Goal: Task Accomplishment & Management: Complete application form

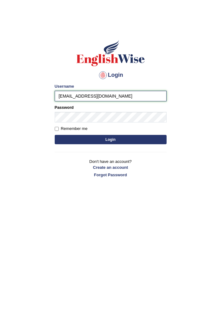
click at [155, 97] on input "[EMAIL_ADDRESS][DOMAIN_NAME]" at bounding box center [111, 96] width 112 height 11
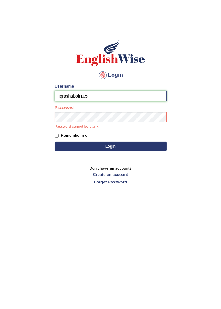
type input "Iqrashabbir105"
click at [127, 151] on button "Login" at bounding box center [111, 146] width 112 height 9
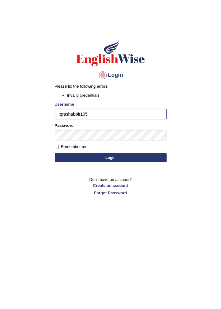
click at [154, 155] on button "Login" at bounding box center [111, 157] width 112 height 9
click at [139, 156] on button "Login" at bounding box center [111, 157] width 112 height 9
click at [150, 157] on button "Login" at bounding box center [111, 157] width 112 height 9
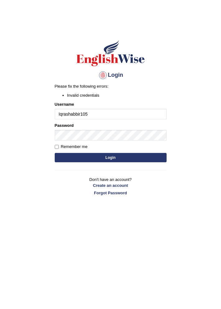
click at [149, 116] on input "Iqrashabbir105" at bounding box center [111, 114] width 112 height 11
type input "I"
type input "IqraShabbir105"
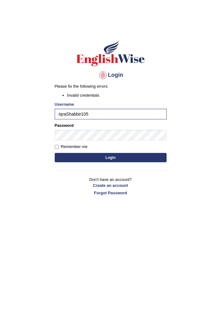
click at [148, 161] on button "Login" at bounding box center [111, 157] width 112 height 9
click at [137, 160] on button "Login" at bounding box center [111, 157] width 112 height 9
click at [134, 160] on button "Login" at bounding box center [111, 157] width 112 height 9
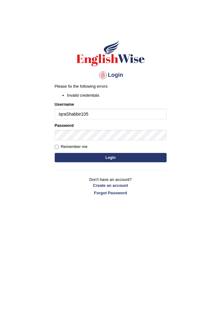
click at [145, 116] on input "IqraShabbir105" at bounding box center [111, 114] width 112 height 11
type input "I"
type input "Iqrashabbir105"
click at [137, 159] on button "Login" at bounding box center [111, 157] width 112 height 9
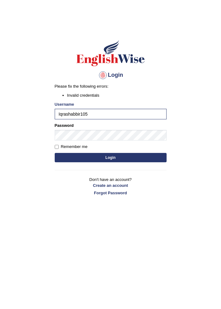
click at [158, 143] on div "Remember me" at bounding box center [111, 146] width 112 height 6
click at [219, 298] on body "Login Please fix the following errors: Invalid credentials Username Iqrashabbir…" at bounding box center [110, 165] width 221 height 309
